Goal: Find contact information: Find contact information

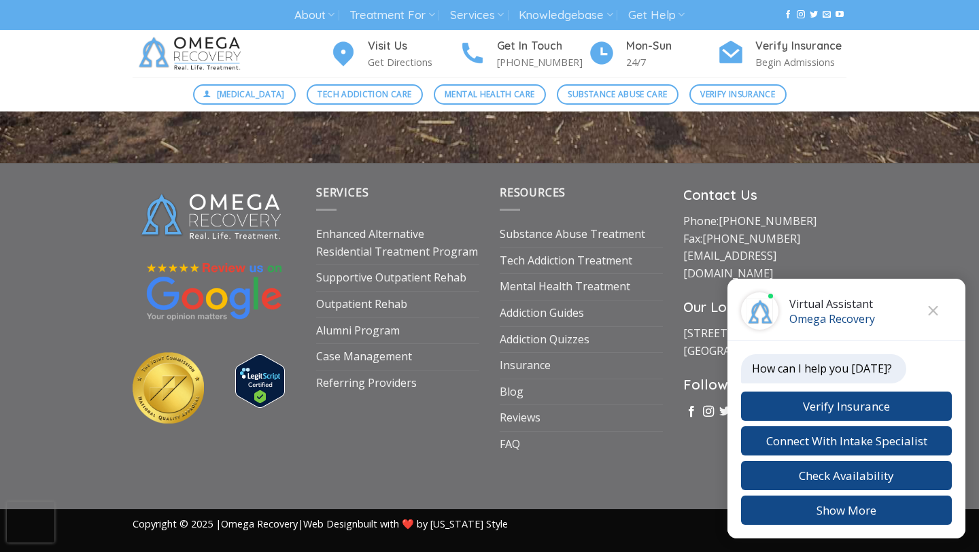
scroll to position [5196, 0]
drag, startPoint x: 840, startPoint y: 260, endPoint x: 674, endPoint y: 264, distance: 165.9
click at [674, 264] on div "Contact Us Phone: [PHONE_NUMBER] Fax: [PHONE_NUMBER] [EMAIL_ADDRESS][DOMAIN_NAM…" at bounding box center [765, 320] width 184 height 273
copy link "[EMAIL_ADDRESS][DOMAIN_NAME]"
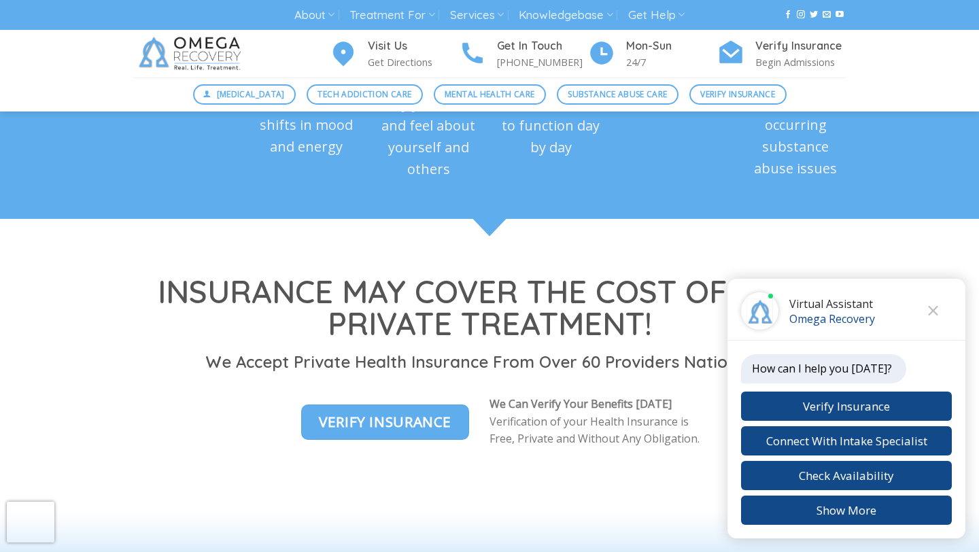
scroll to position [1392, 0]
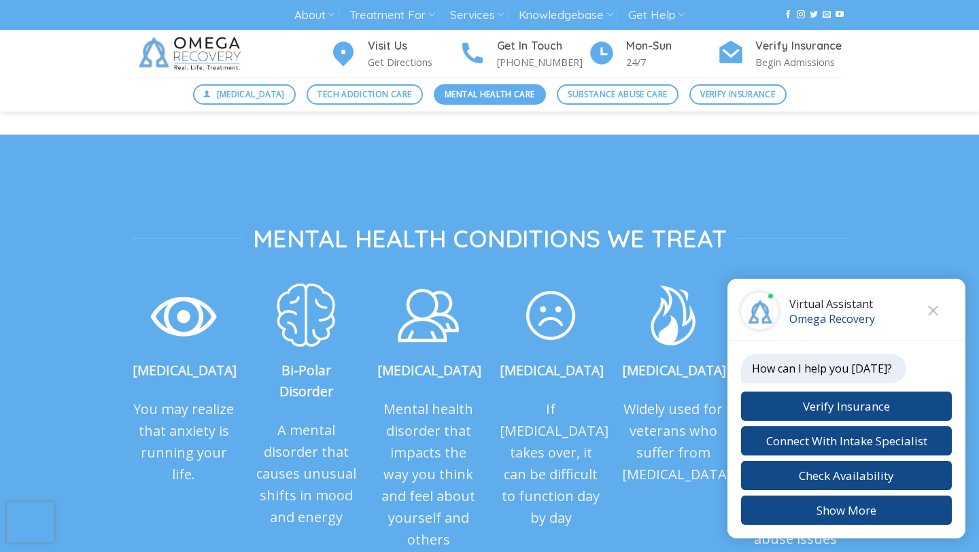
click at [492, 90] on span "Mental Health Care" at bounding box center [490, 94] width 90 height 13
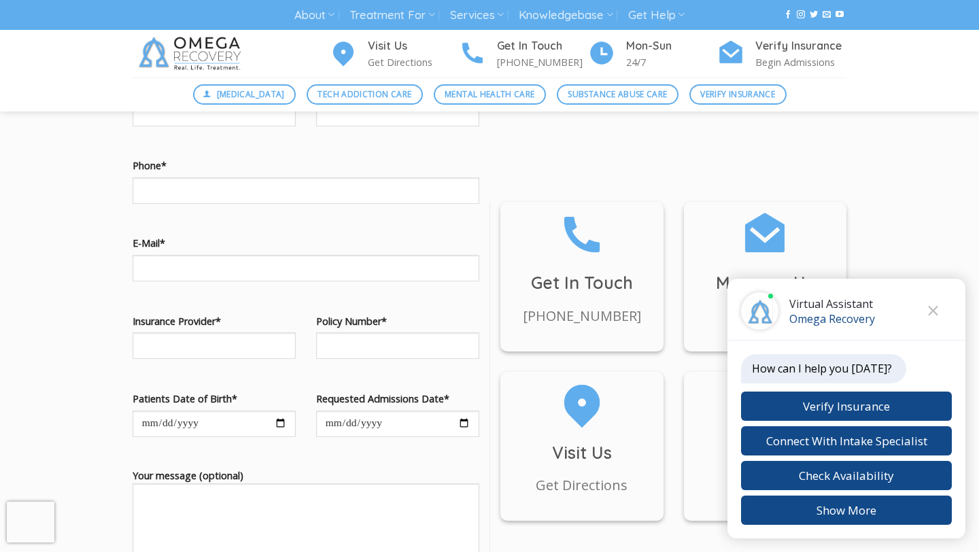
scroll to position [1256, 0]
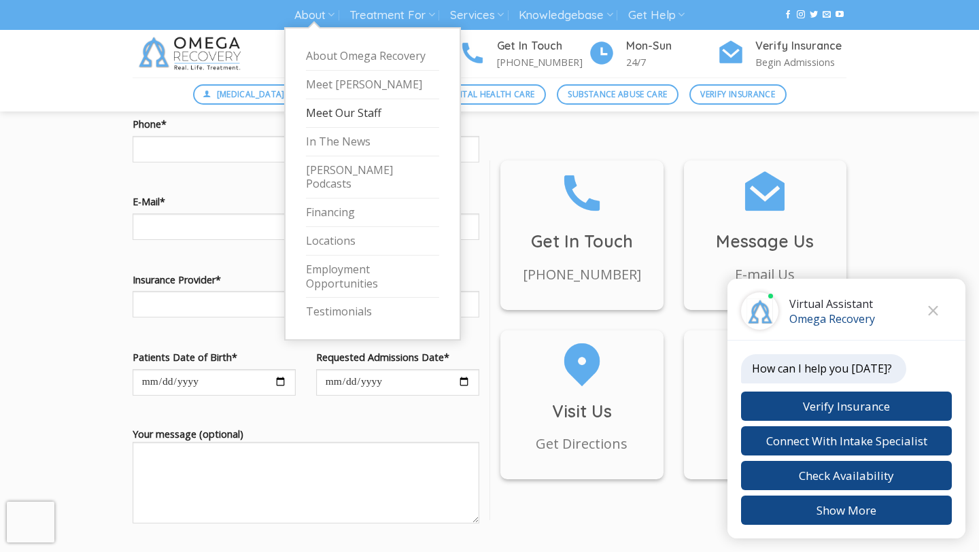
click at [338, 113] on link "Meet Our Staff" at bounding box center [372, 113] width 133 height 29
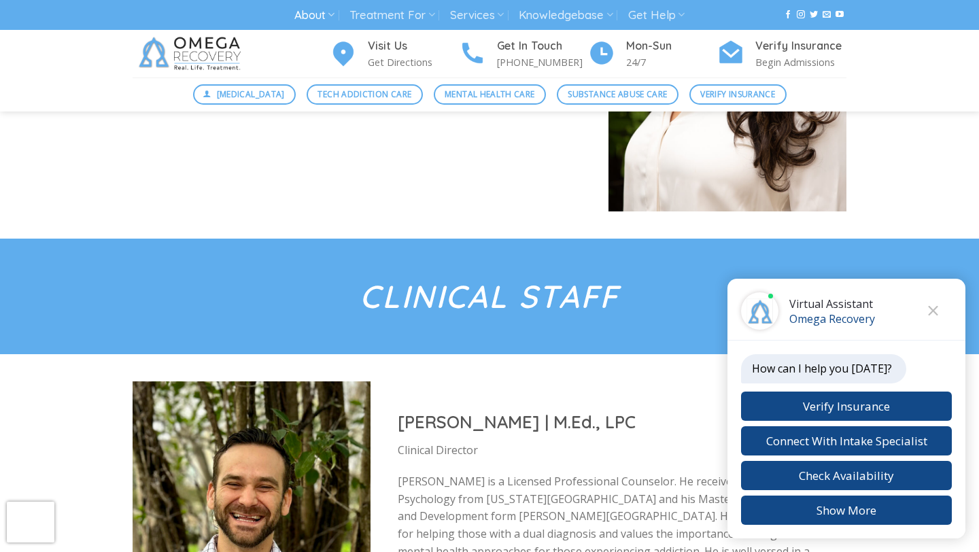
scroll to position [1534, 0]
